Goal: Find specific page/section

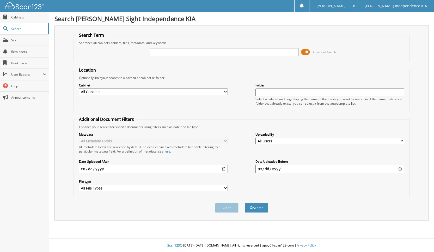
click at [183, 55] on input "text" at bounding box center [224, 52] width 149 height 8
type input "227012"
click at [245, 203] on button "Search" at bounding box center [256, 208] width 23 height 10
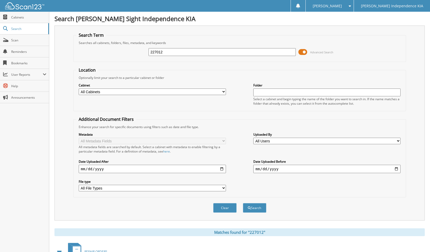
click at [305, 54] on span at bounding box center [303, 52] width 9 height 8
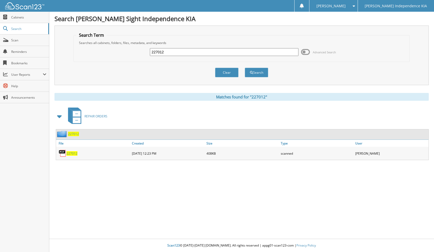
click at [71, 153] on span "227012" at bounding box center [72, 154] width 11 height 4
